Goal: Task Accomplishment & Management: Use online tool/utility

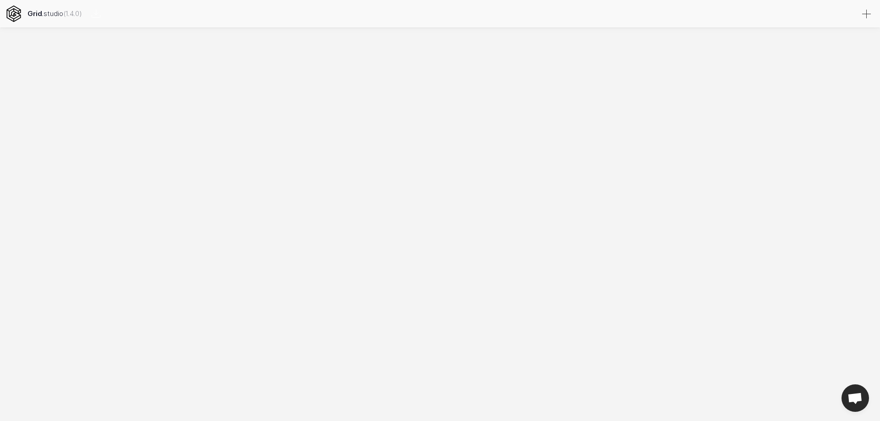
select select
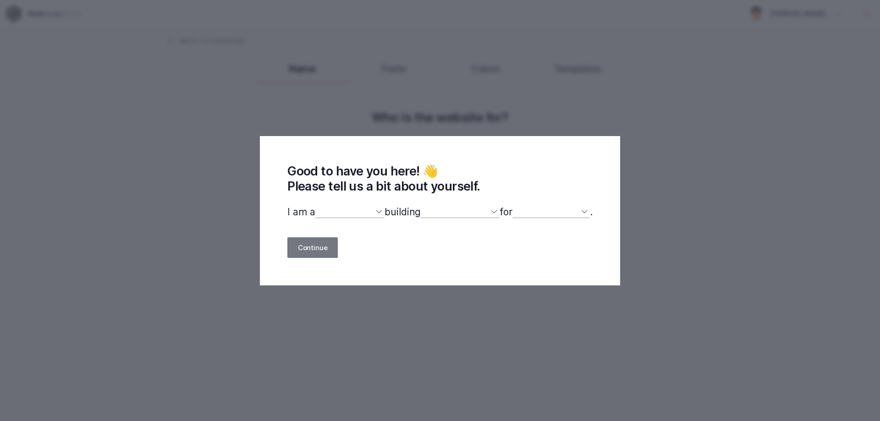
select select
click at [338, 215] on select "designer developer marketer entrepreneur maker person" at bounding box center [350, 212] width 70 height 12
select select "designer"
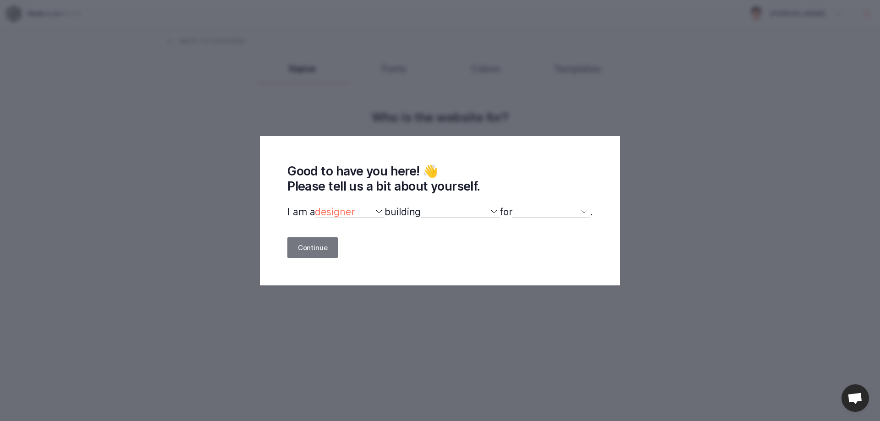
click at [315, 207] on select "designer developer marketer entrepreneur maker person" at bounding box center [350, 212] width 70 height 12
select select
click at [412, 214] on p "I am a designer developer marketer entrepreneur maker person building a website…" at bounding box center [439, 212] width 305 height 12
click at [453, 214] on select "a website(s) a portfolio a webshop(s) experiments something else" at bounding box center [460, 212] width 79 height 12
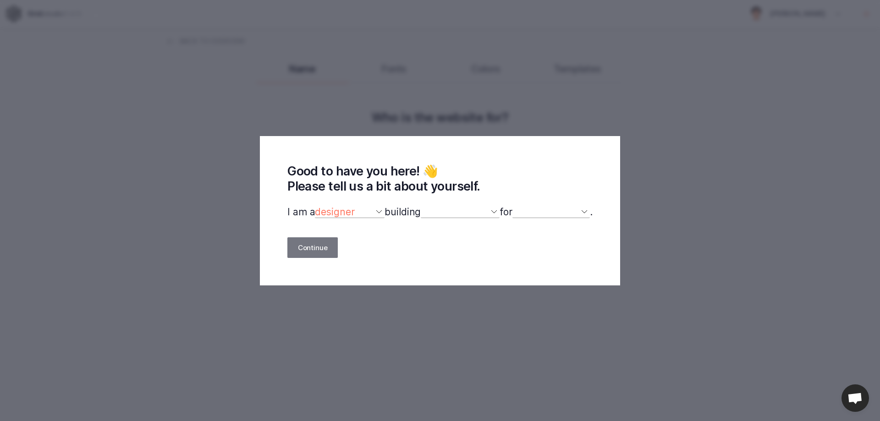
select select "website"
click at [421, 207] on select "a website(s) a portfolio a webshop(s) experiments something else" at bounding box center [460, 212] width 79 height 12
click at [530, 208] on select "myself our company a client a friend clients my dog (other)" at bounding box center [550, 212] width 77 height 12
select select "self"
click at [517, 207] on select "myself our company a client a friend clients my dog (other)" at bounding box center [550, 212] width 77 height 12
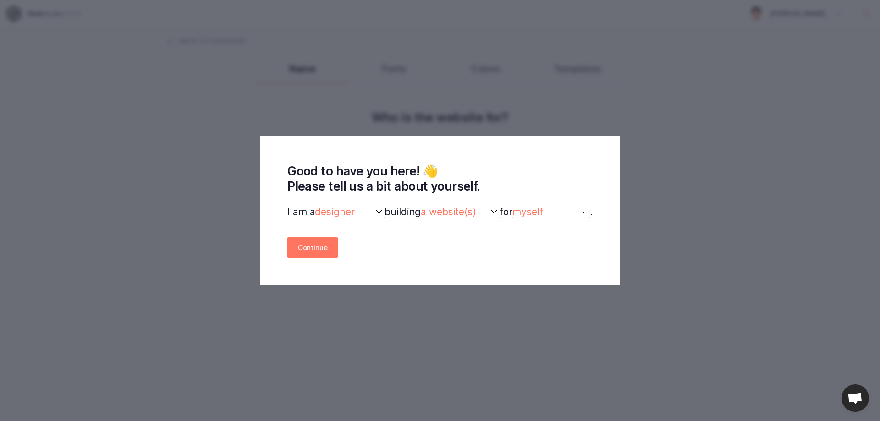
click at [345, 213] on select "designer developer marketer entrepreneur maker person" at bounding box center [350, 212] width 70 height 12
select select "other"
click at [315, 207] on select "designer developer marketer entrepreneur maker person" at bounding box center [350, 212] width 70 height 12
click at [306, 248] on button "Continue" at bounding box center [312, 247] width 50 height 21
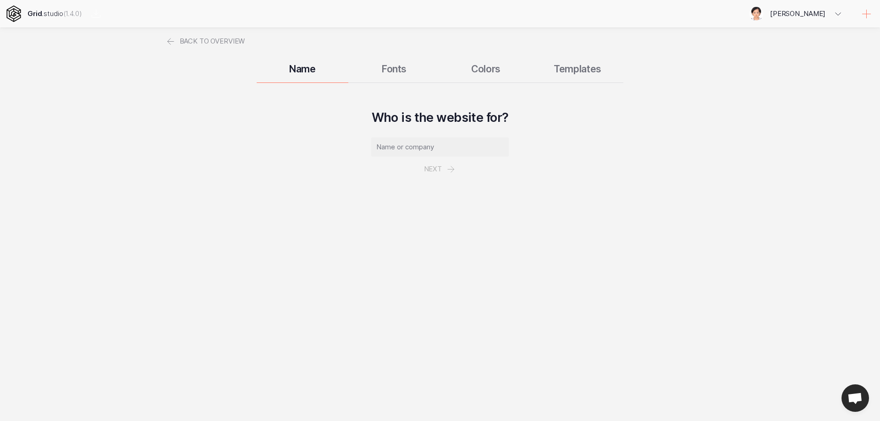
click at [410, 149] on input "text" at bounding box center [439, 146] width 137 height 19
click at [434, 153] on input "KPE" at bounding box center [439, 146] width 137 height 19
paste input "IM PHAT ENERGY CO.,LTD"
type input "KIM PHAT ENERGY CO.,LTD"
click at [443, 170] on button "Next" at bounding box center [439, 169] width 53 height 25
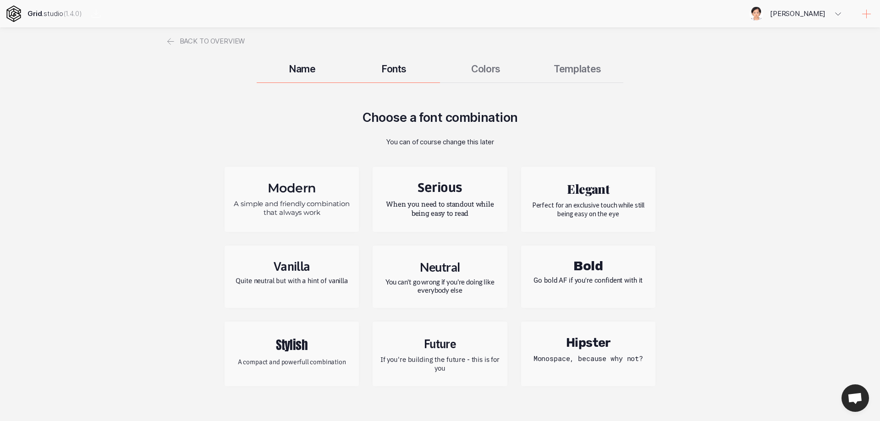
click at [465, 347] on h2 "Future" at bounding box center [439, 343] width 121 height 16
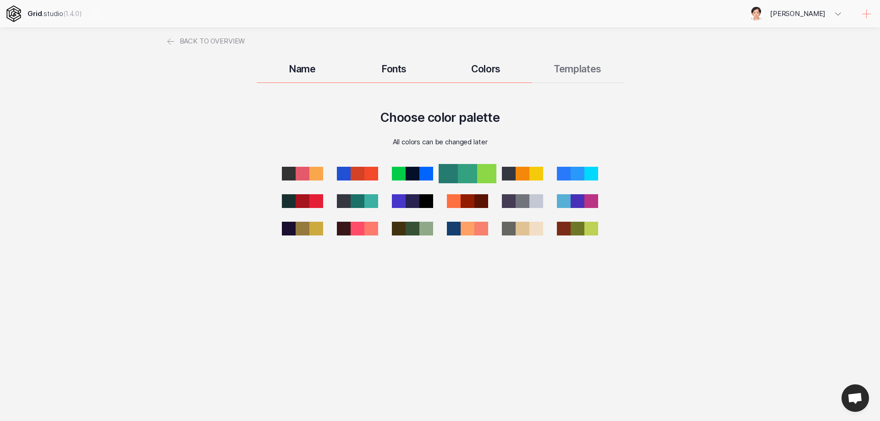
click at [465, 171] on div at bounding box center [467, 173] width 19 height 19
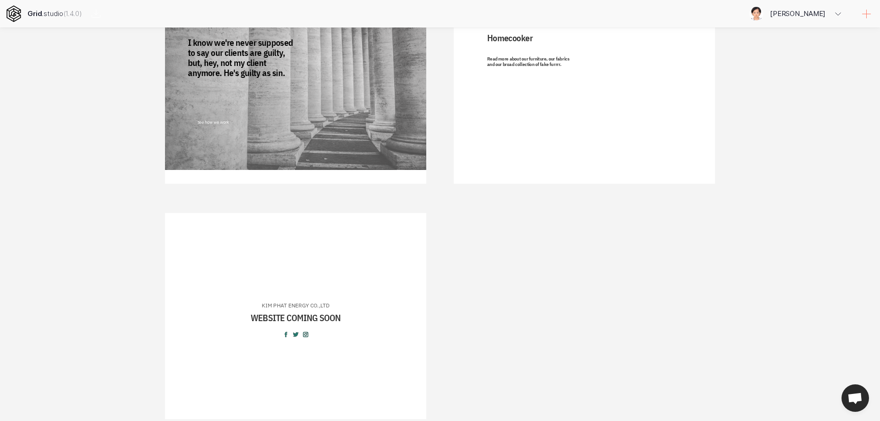
scroll to position [910, 0]
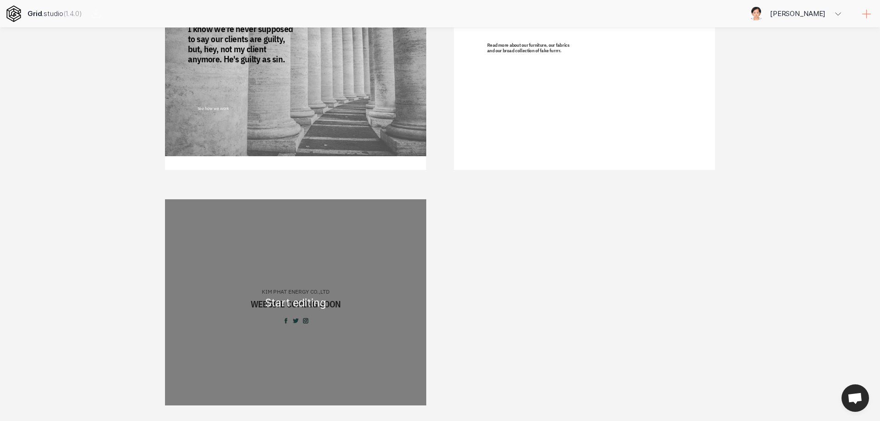
click at [363, 300] on div "KIM PHAT ENERGY CO.,LTD WEBSITE COMING SOON" at bounding box center [295, 302] width 261 height 206
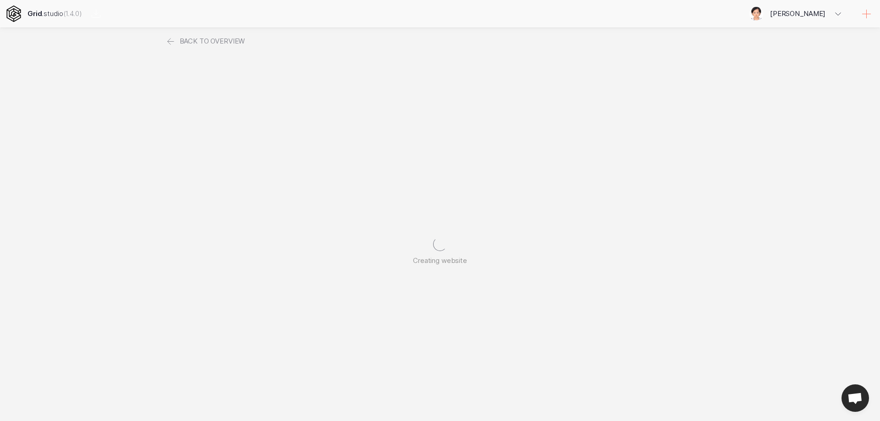
scroll to position [0, 0]
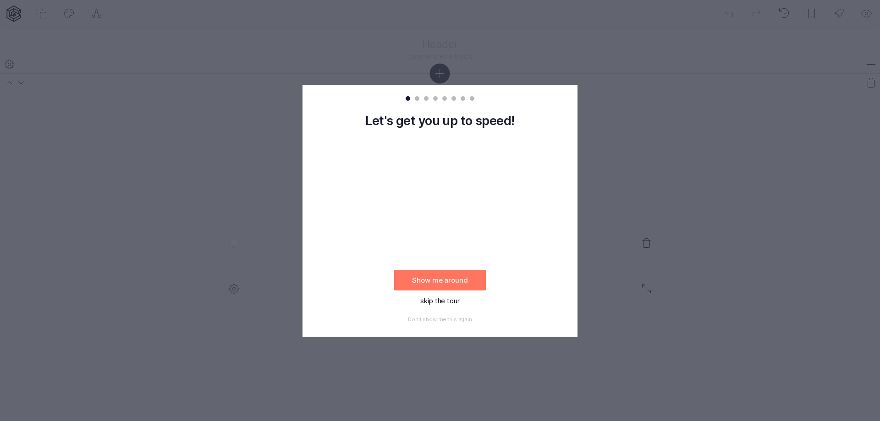
click at [449, 299] on button "skip the tour" at bounding box center [440, 301] width 92 height 21
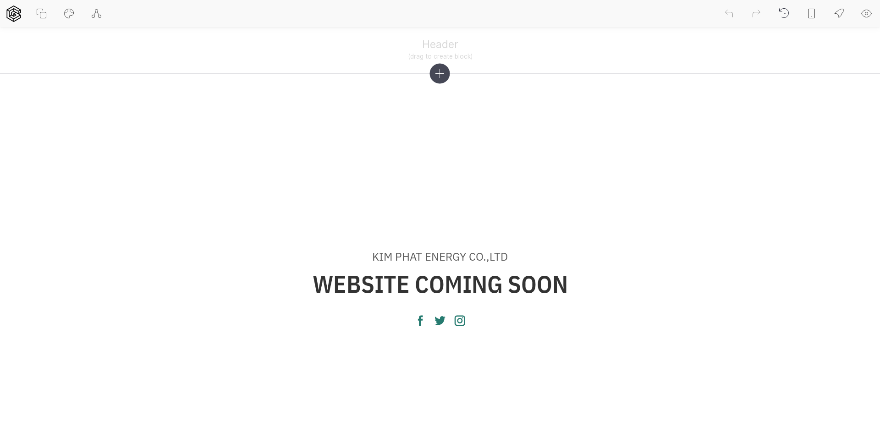
click at [440, 71] on icon at bounding box center [440, 74] width 8 height 8
